Goal: Check status

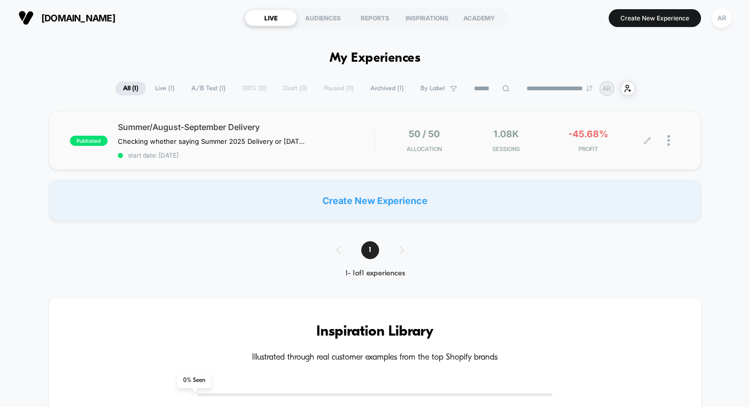
click at [535, 145] on span "Sessions" at bounding box center [506, 148] width 77 height 7
click at [306, 156] on span "start date: [DATE]" at bounding box center [246, 156] width 257 height 8
